Goal: Navigation & Orientation: Find specific page/section

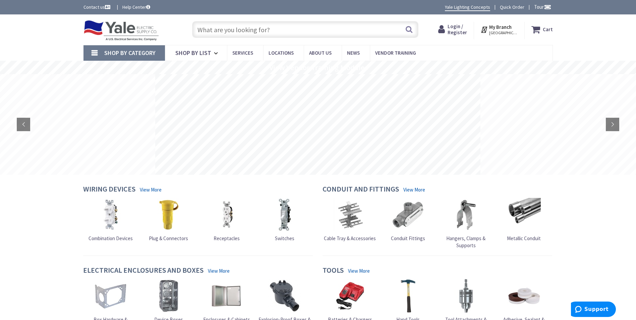
click at [505, 30] on strong "My Branch" at bounding box center [500, 27] width 22 height 6
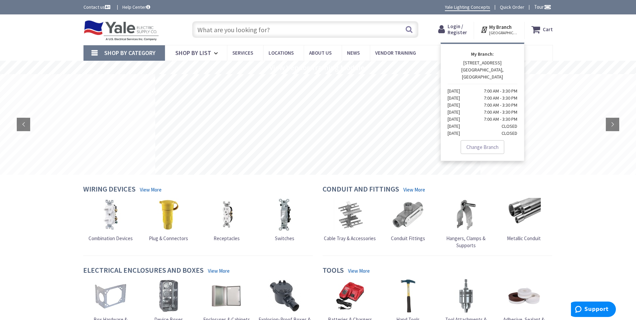
click at [505, 30] on strong "My Branch" at bounding box center [500, 27] width 22 height 6
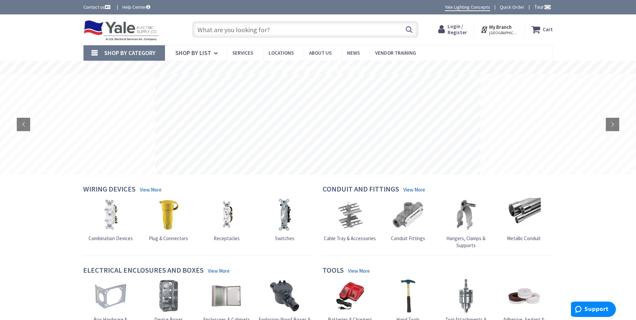
click at [505, 30] on strong "My Branch" at bounding box center [500, 27] width 22 height 6
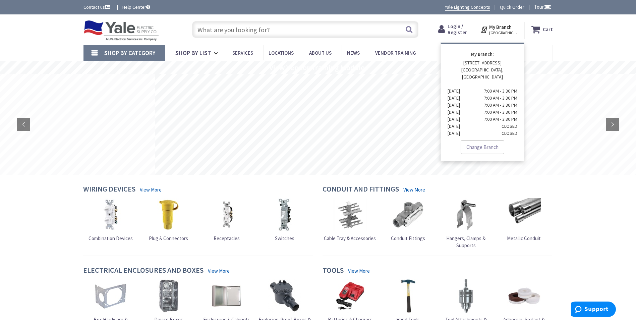
click at [483, 140] on link "Change Branch" at bounding box center [483, 147] width 44 height 14
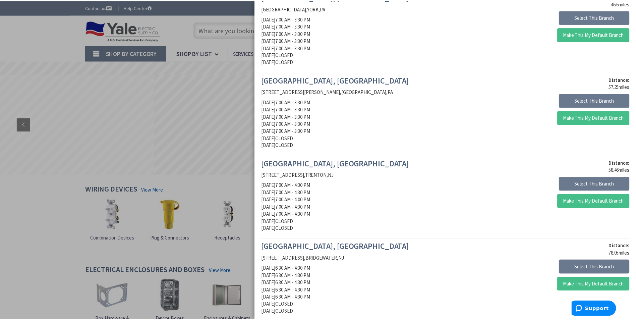
scroll to position [741, 0]
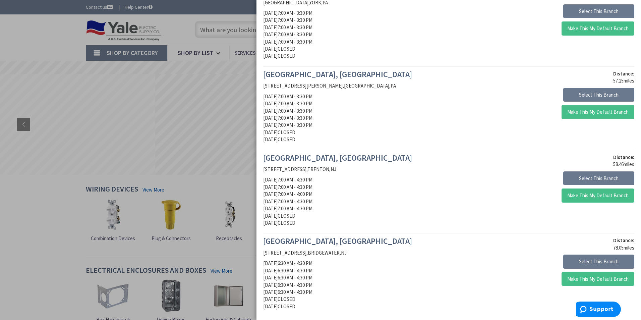
click at [17, 33] on div at bounding box center [320, 160] width 641 height 320
